Goal: Find specific page/section: Find specific page/section

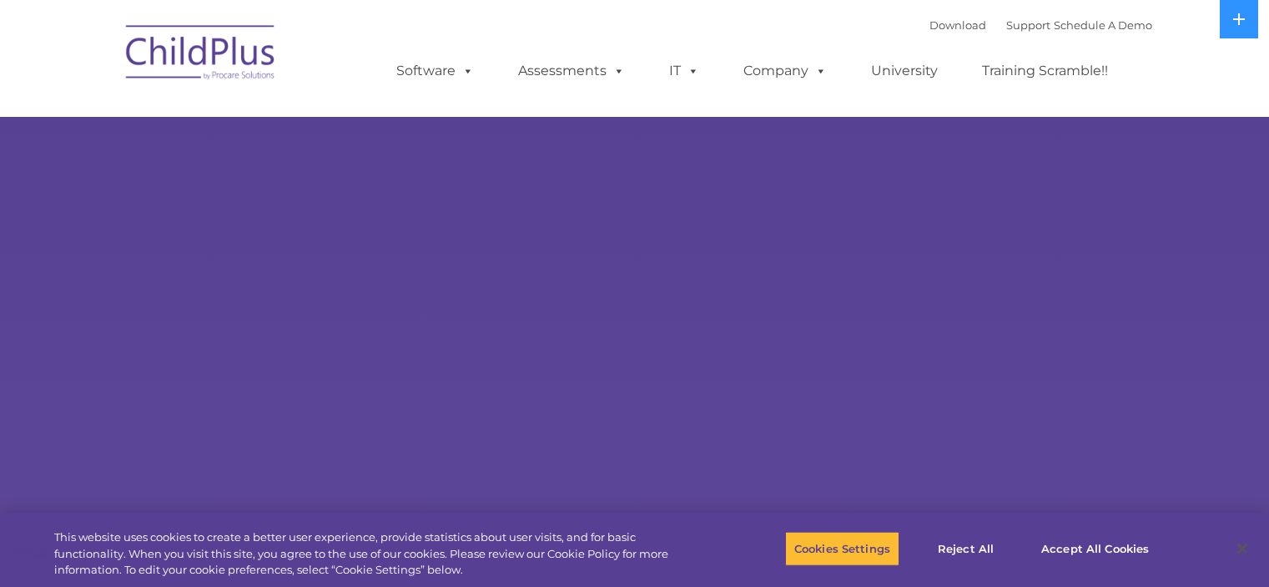
click at [311, 196] on rs-slides "Learn More Request a Demo The Future of ChildPlus is Here! Boost your productiv…" at bounding box center [634, 325] width 1269 height 651
select select "MEDIUM"
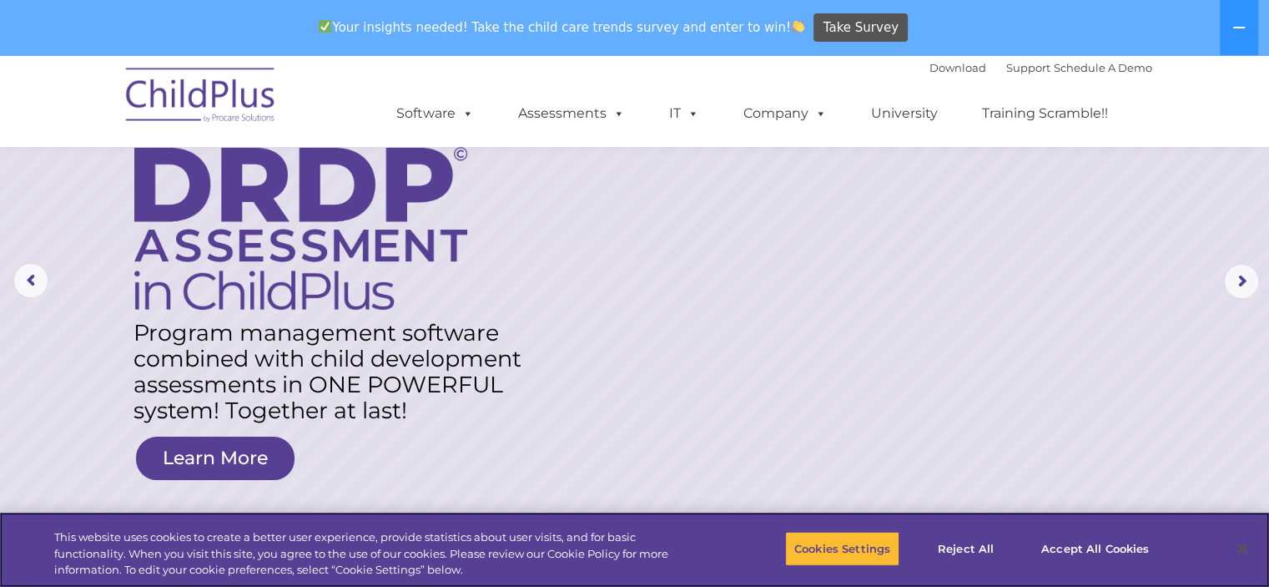
scroll to position [100, 0]
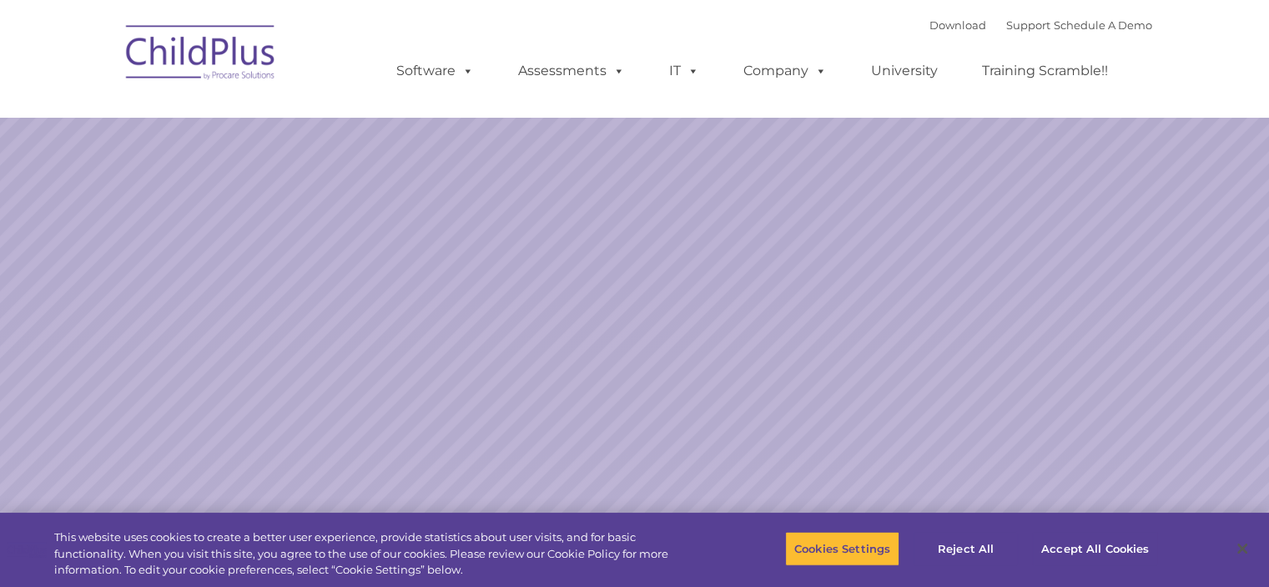
select select "MEDIUM"
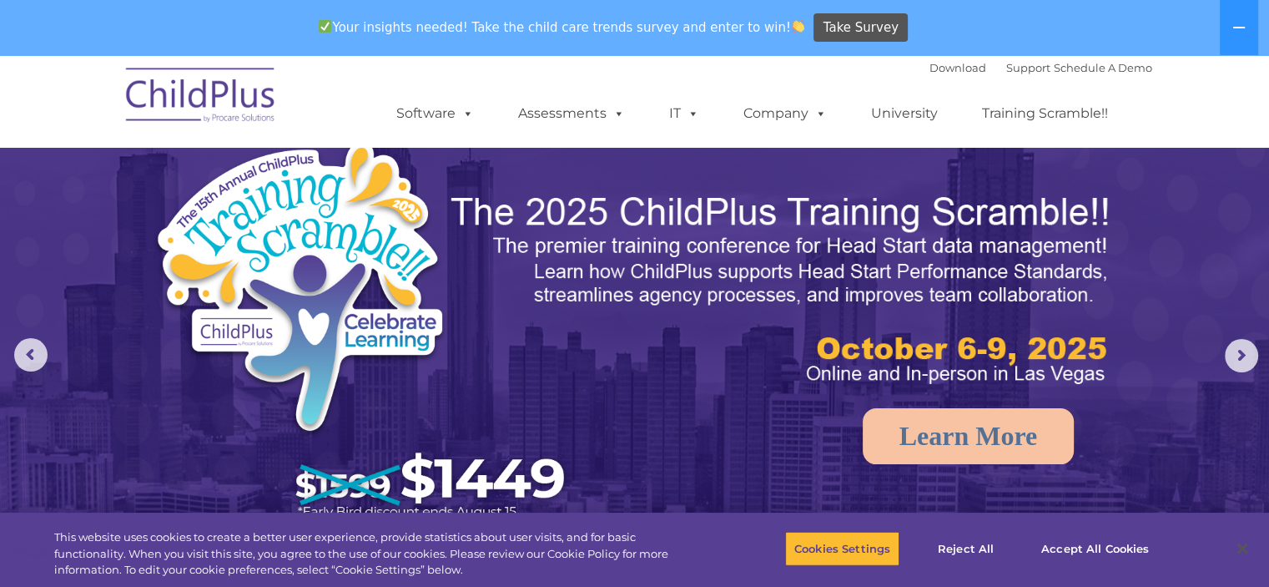
click at [1006, 78] on div "Download Support | Schedule A Demo " at bounding box center [1041, 67] width 223 height 25
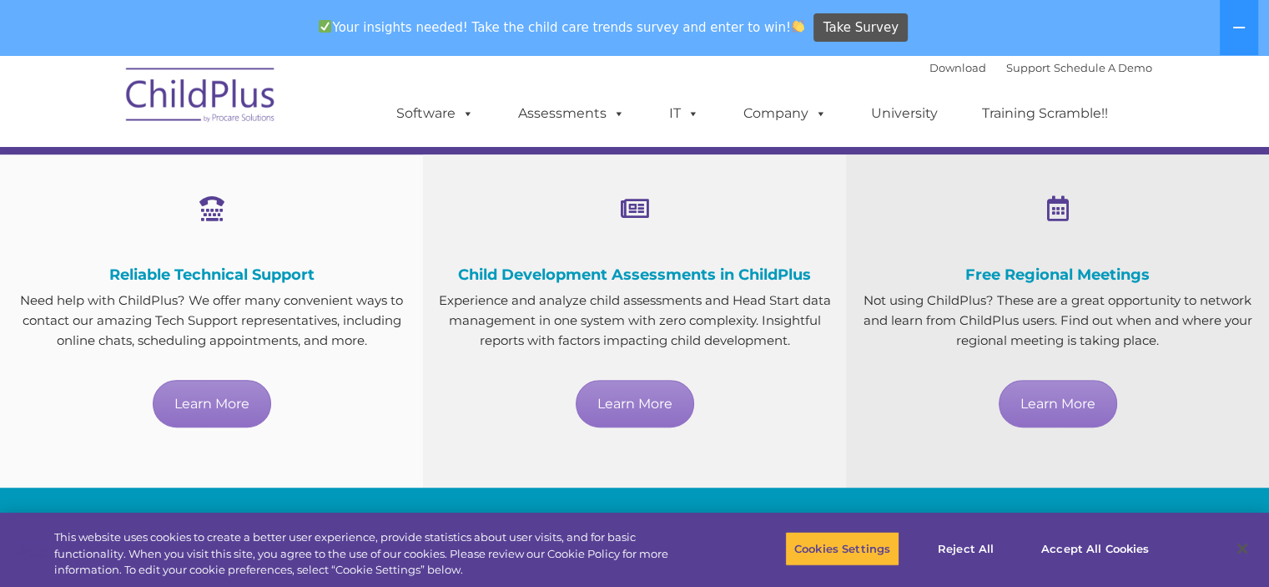
scroll to position [802, 0]
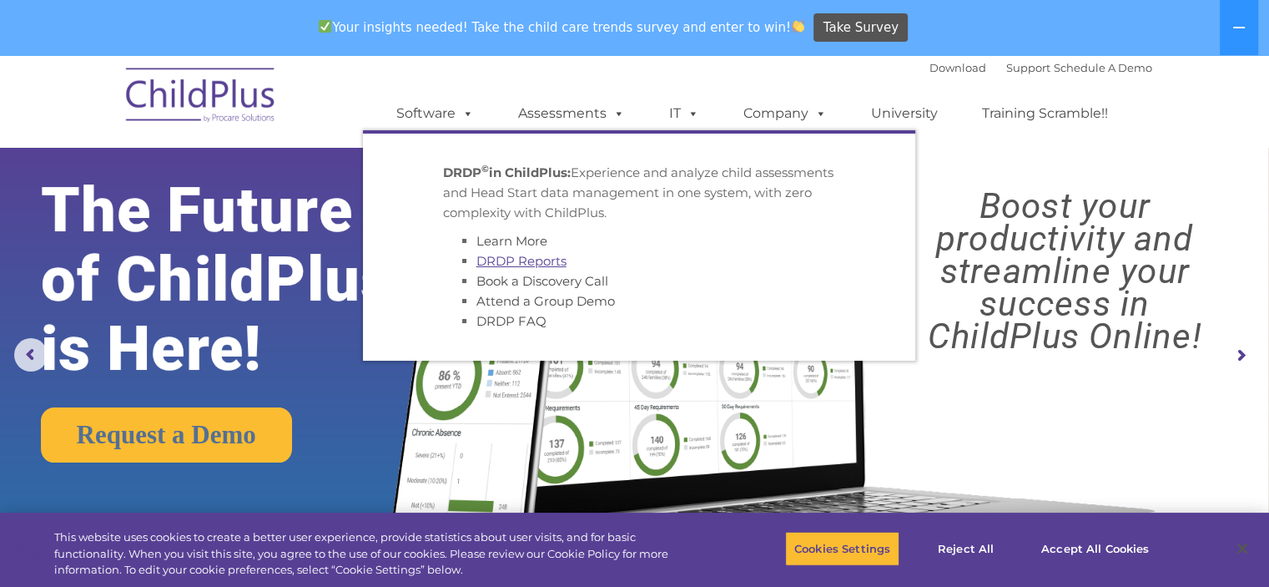
click at [544, 264] on link "DRDP Reports" at bounding box center [522, 261] width 90 height 16
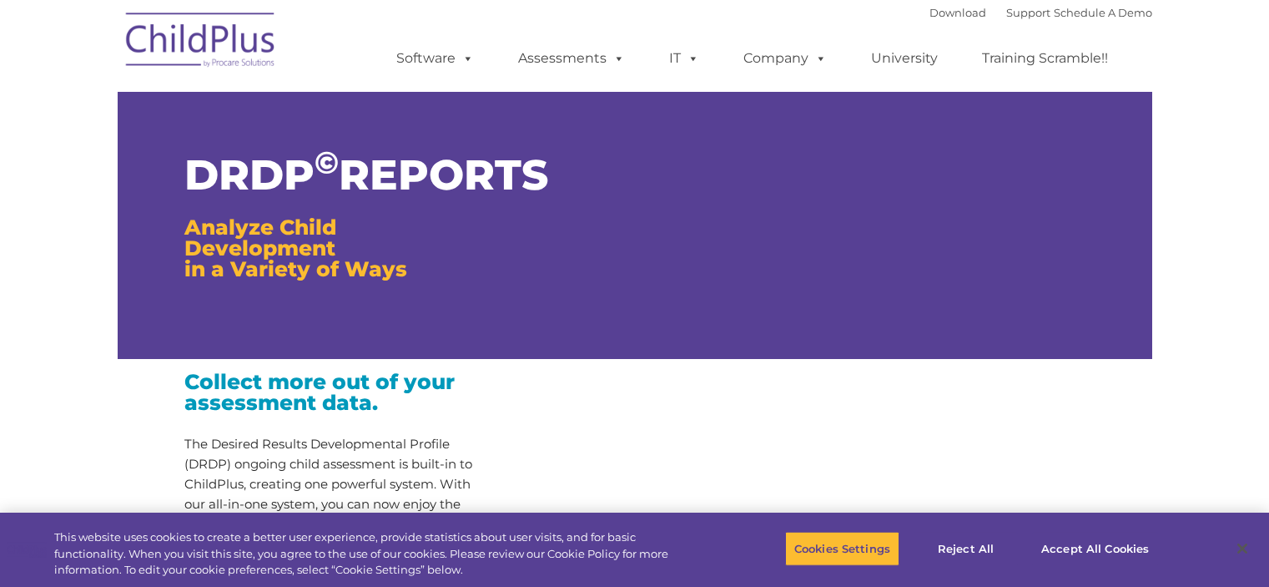
type input ""
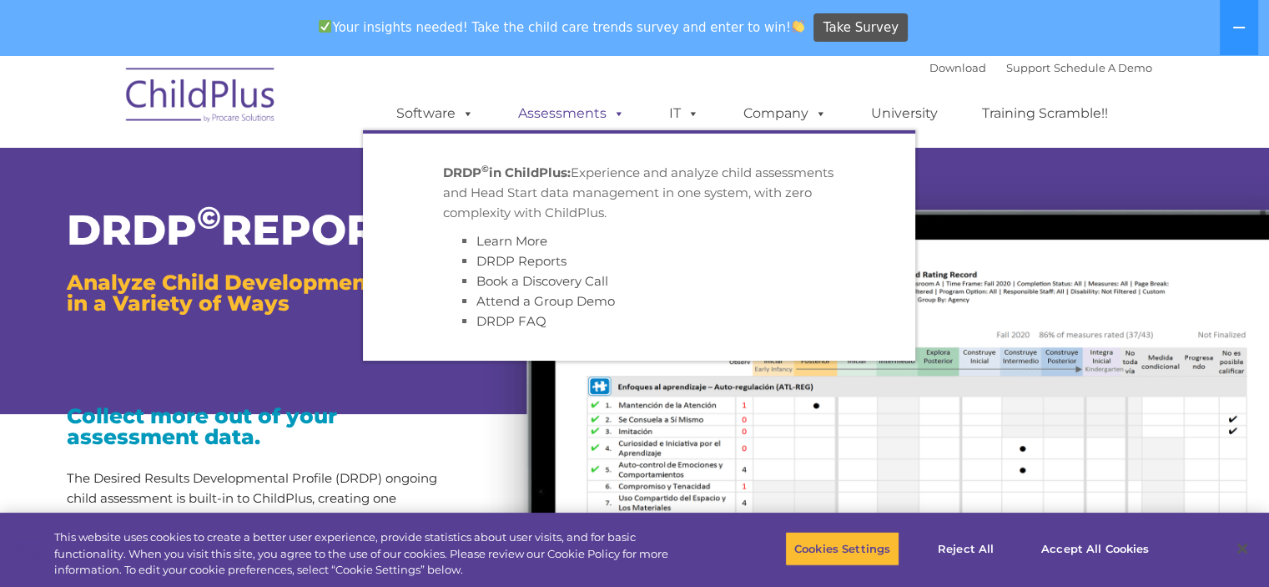
click at [613, 116] on span at bounding box center [616, 113] width 18 height 16
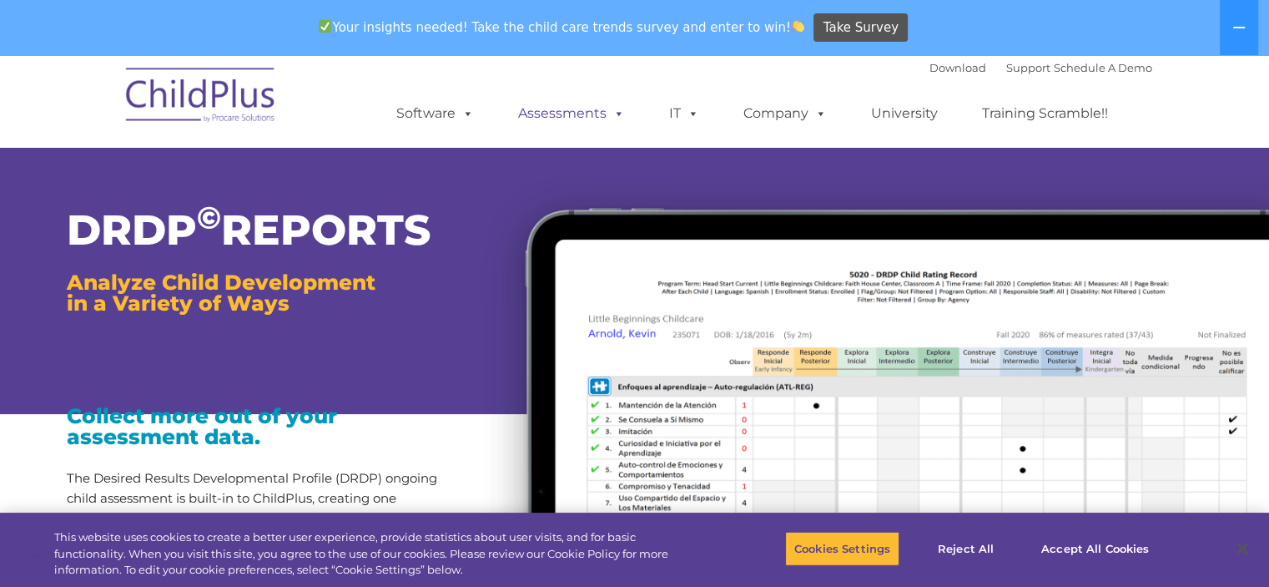
click at [614, 118] on span at bounding box center [616, 113] width 18 height 16
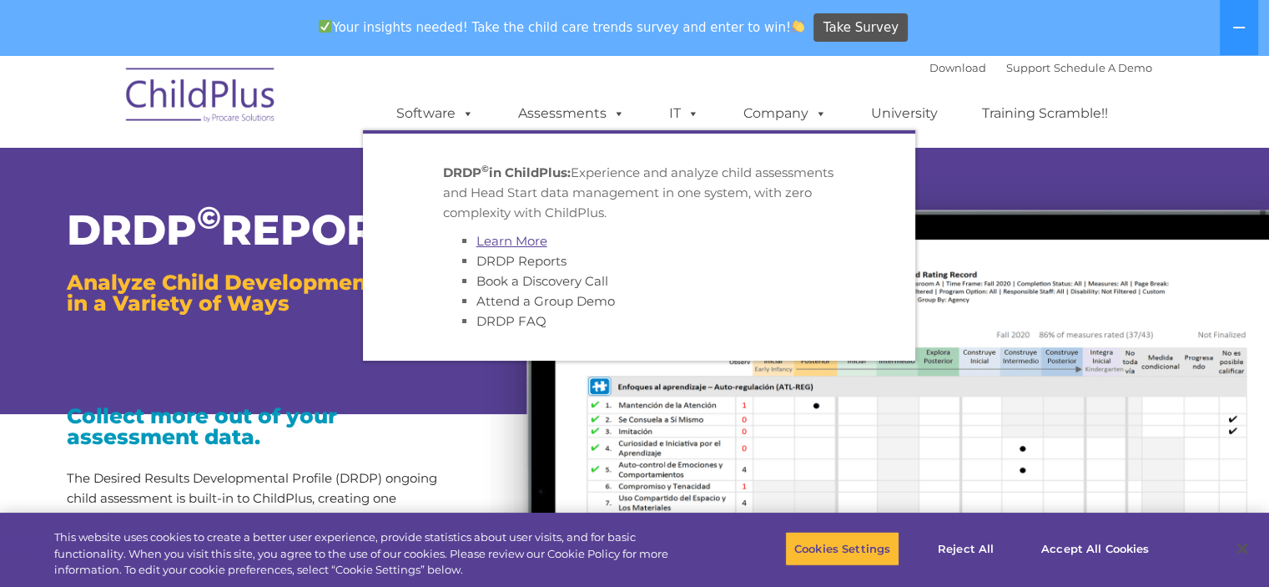
click at [522, 239] on link "Learn More" at bounding box center [512, 241] width 71 height 16
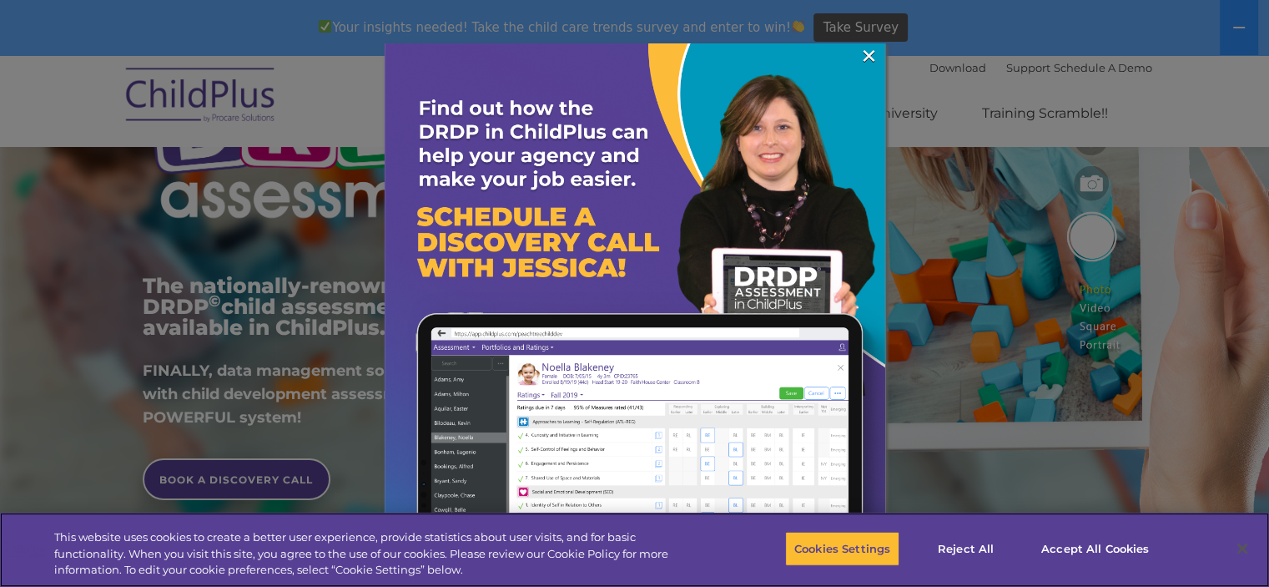
scroll to position [297, 0]
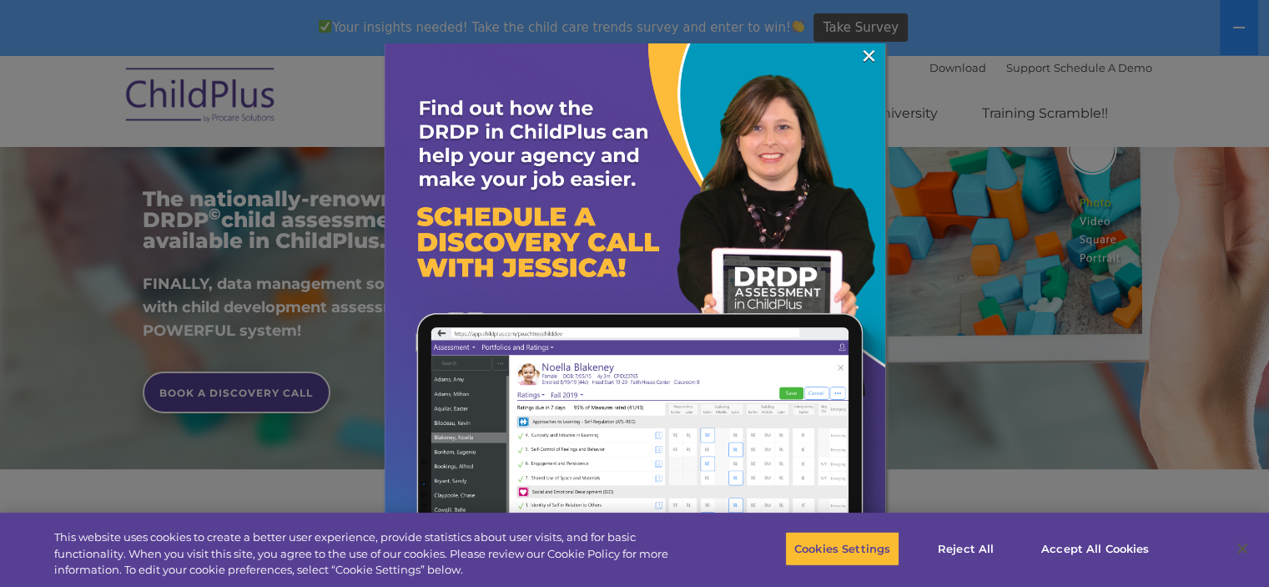
click at [611, 443] on img at bounding box center [635, 293] width 501 height 501
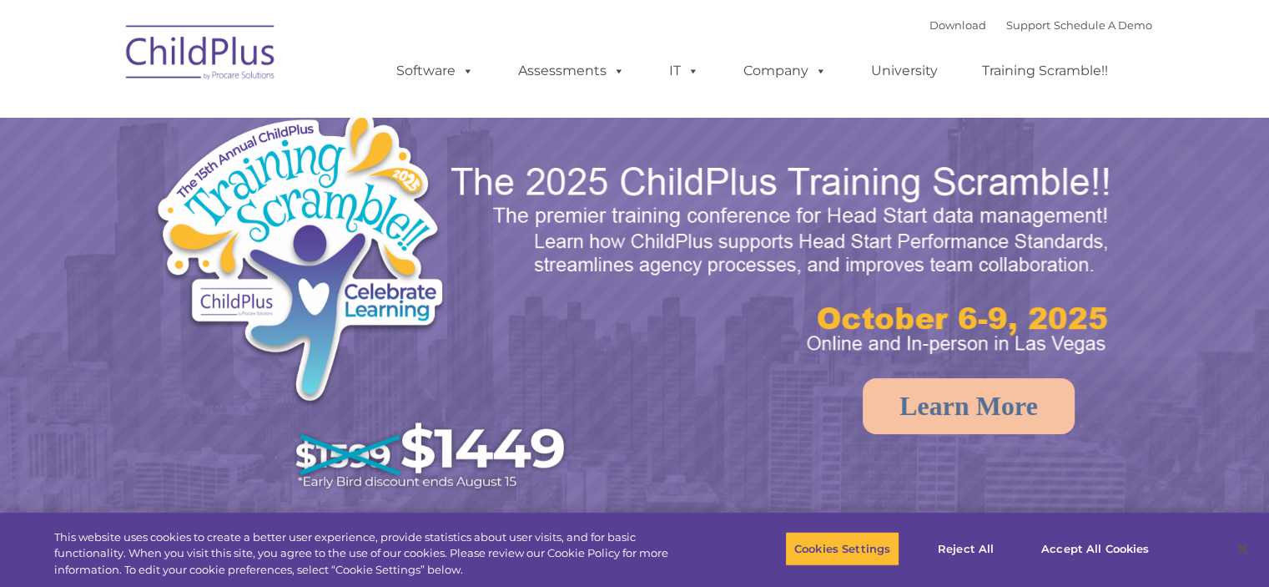
select select "MEDIUM"
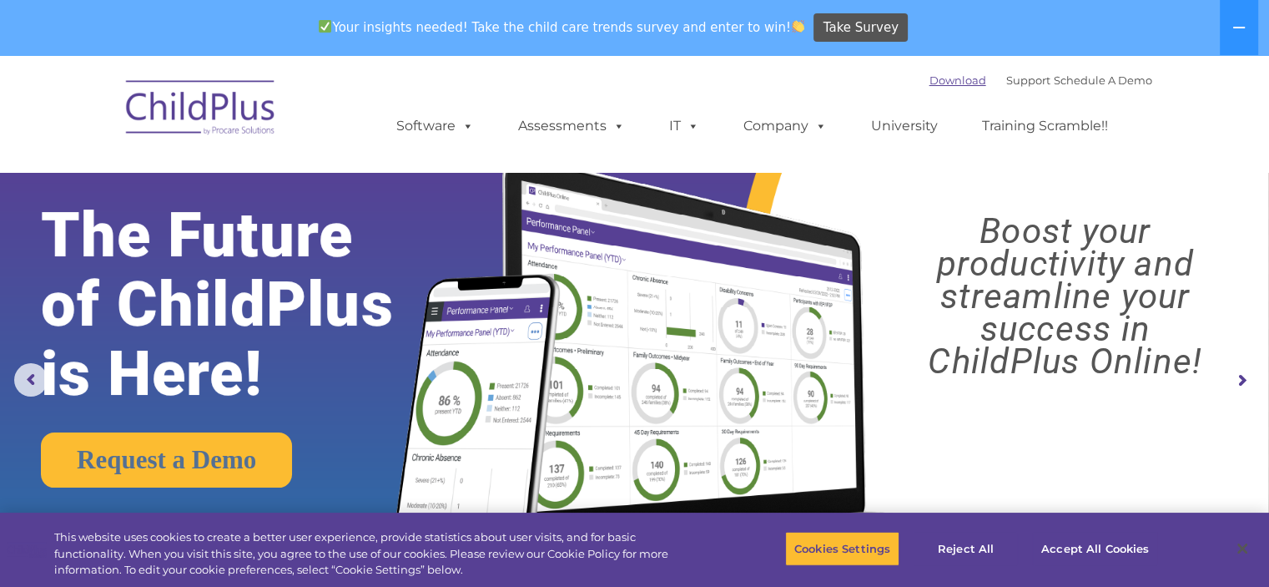
click at [932, 80] on link "Download" at bounding box center [958, 79] width 57 height 13
